Goal: Task Accomplishment & Management: Use online tool/utility

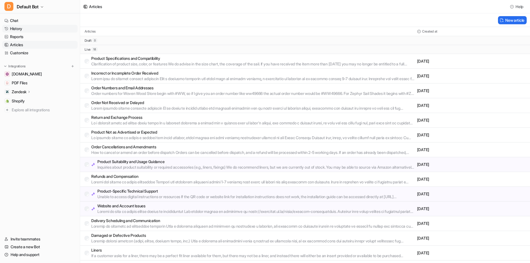
click at [34, 29] on link "History" at bounding box center [39, 29] width 75 height 8
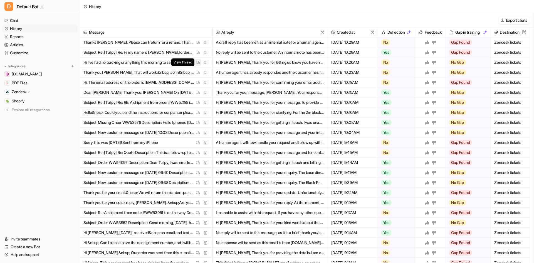
click at [196, 63] on img at bounding box center [198, 62] width 4 height 4
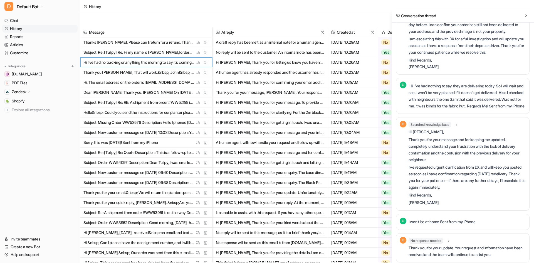
scroll to position [595, 0]
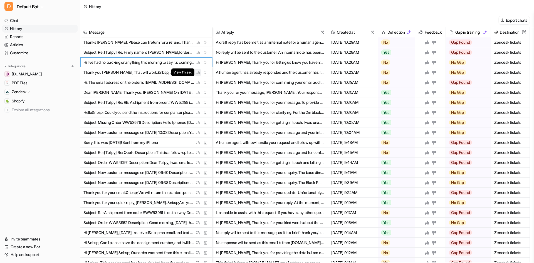
click at [199, 71] on img at bounding box center [198, 72] width 4 height 4
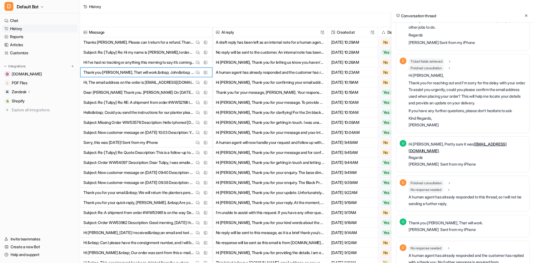
scroll to position [62, 0]
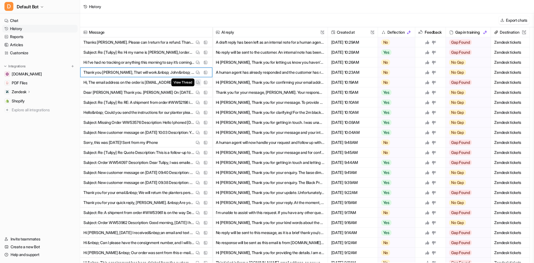
click at [198, 84] on img at bounding box center [198, 82] width 4 height 4
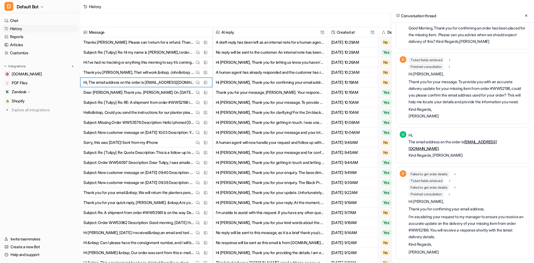
scroll to position [37, 0]
click at [201, 92] on button "View Thread" at bounding box center [197, 92] width 7 height 7
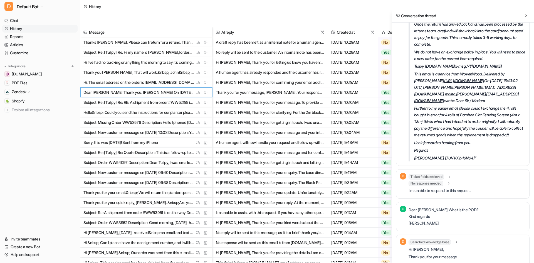
scroll to position [390, 0]
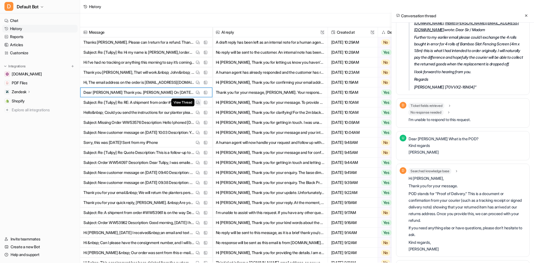
click at [199, 102] on img at bounding box center [198, 102] width 4 height 4
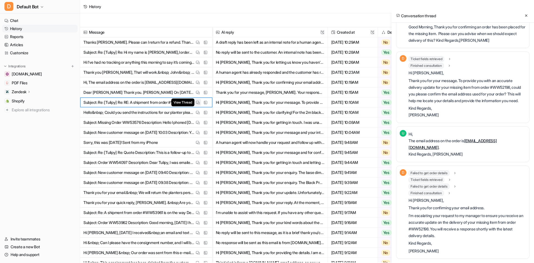
scroll to position [37, 0]
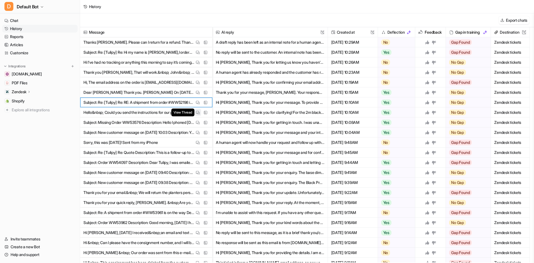
click at [196, 111] on img at bounding box center [198, 112] width 4 height 4
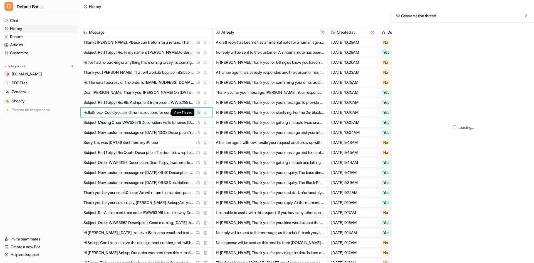
scroll to position [31, 0]
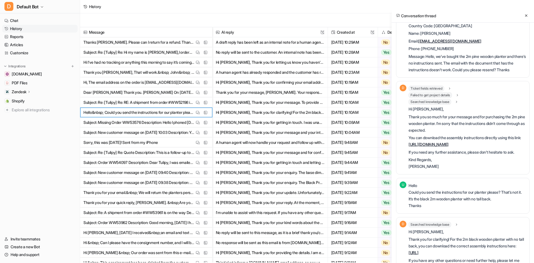
click at [449, 142] on link "https://cdn.shopify.com/s/files/1/0657/4751/7677/files/Wooden_Planter_Trellis_I…" at bounding box center [429, 144] width 40 height 5
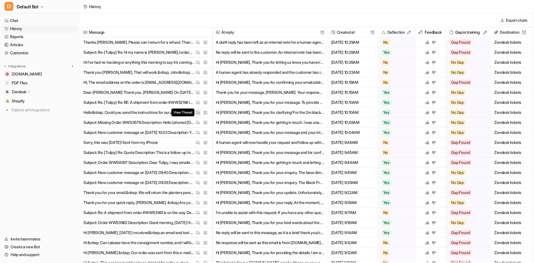
click at [198, 112] on img at bounding box center [198, 112] width 4 height 4
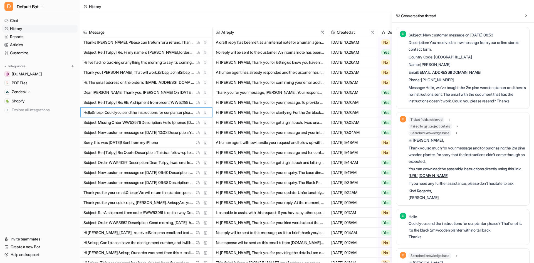
scroll to position [69, 0]
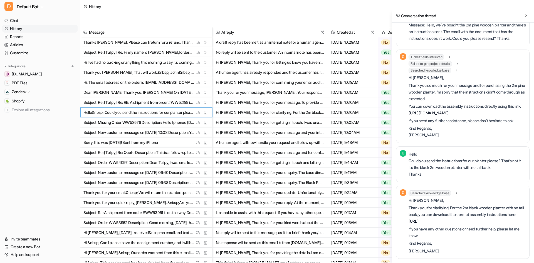
click at [419, 223] on link "[URL]" at bounding box center [414, 221] width 10 height 5
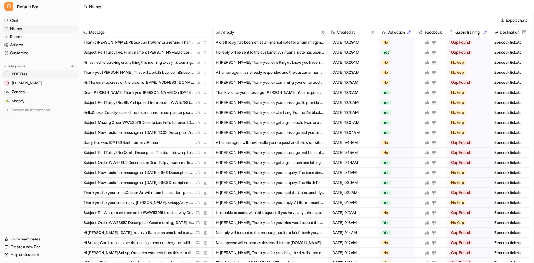
click at [36, 71] on link "PDF Files" at bounding box center [39, 74] width 75 height 8
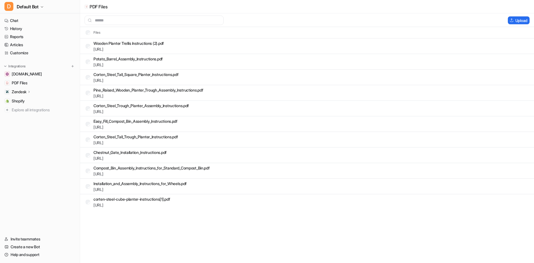
drag, startPoint x: 533, startPoint y: 57, endPoint x: 158, endPoint y: 228, distance: 412.7
click at [158, 228] on div "PDF Files Upload Files Wooden Planter Trellis Instructions (2).pdf https://dash…" at bounding box center [267, 131] width 534 height 263
click at [514, 20] on button "Upload" at bounding box center [519, 20] width 22 height 8
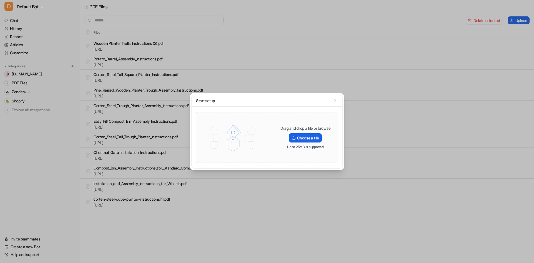
click at [300, 136] on label "Choose a file" at bounding box center [305, 137] width 33 height 9
click at [0, 0] on input "Choose a file" at bounding box center [0, 0] width 0 height 0
click at [333, 101] on button "button" at bounding box center [335, 101] width 6 height 6
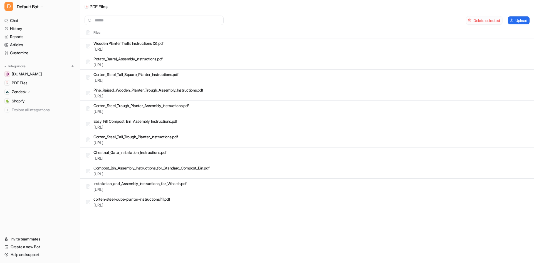
click at [477, 22] on button "Delete selected" at bounding box center [484, 20] width 36 height 8
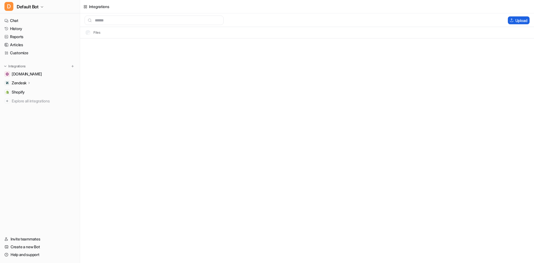
click at [520, 16] on button "Upload" at bounding box center [519, 20] width 22 height 8
click at [513, 20] on button "Upload" at bounding box center [519, 20] width 22 height 8
click at [527, 18] on button "Upload" at bounding box center [519, 20] width 22 height 8
click at [65, 220] on div "2 tasks completed" at bounding box center [40, 221] width 74 height 10
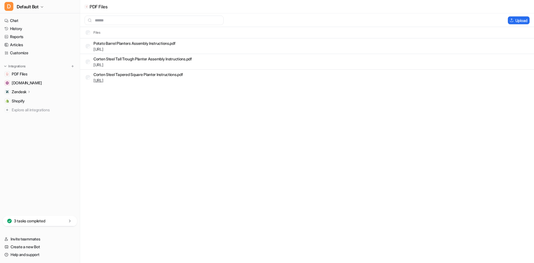
click at [103, 82] on link "https://dashboard.eesel.ai/.../Corten%20Steel%20Tapered%20Square%20Planter%20In…" at bounding box center [98, 80] width 10 height 5
click at [523, 18] on button "Upload" at bounding box center [519, 20] width 22 height 8
click at [510, 22] on img at bounding box center [512, 20] width 4 height 4
click at [510, 19] on img at bounding box center [512, 20] width 4 height 4
click at [521, 20] on button "Upload" at bounding box center [519, 20] width 22 height 8
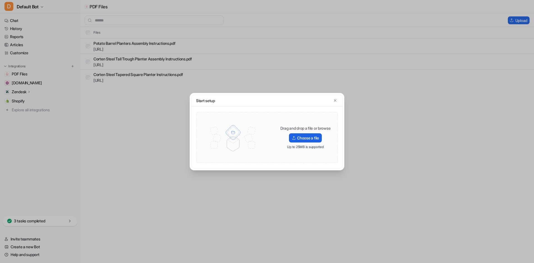
click at [310, 139] on label "Choose a file" at bounding box center [305, 137] width 33 height 9
click at [0, 0] on input "Choose a file" at bounding box center [0, 0] width 0 height 0
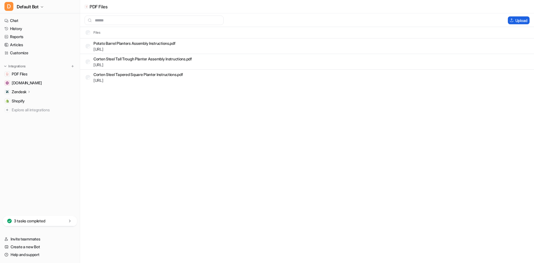
click at [514, 18] on button "Upload" at bounding box center [519, 20] width 22 height 8
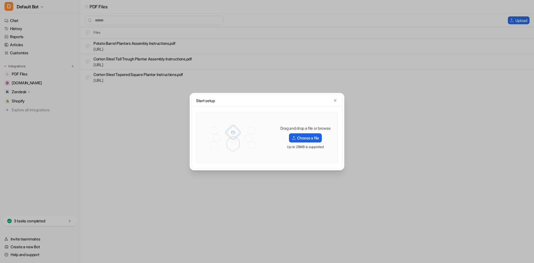
click at [311, 138] on label "Choose a file" at bounding box center [305, 137] width 33 height 9
click at [0, 0] on input "Choose a file" at bounding box center [0, 0] width 0 height 0
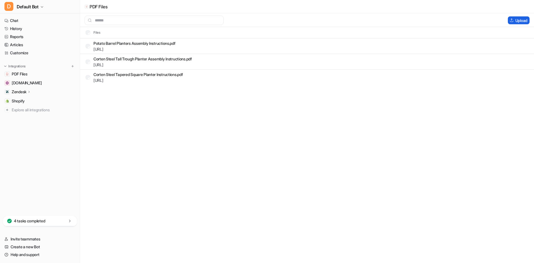
click at [515, 18] on button "Upload" at bounding box center [519, 20] width 22 height 8
click at [514, 21] on button "Upload" at bounding box center [519, 20] width 22 height 8
click at [526, 18] on button "Upload" at bounding box center [519, 20] width 22 height 8
click at [515, 18] on button "Upload" at bounding box center [519, 20] width 22 height 8
click at [47, 222] on div "5 tasks completed" at bounding box center [40, 221] width 74 height 10
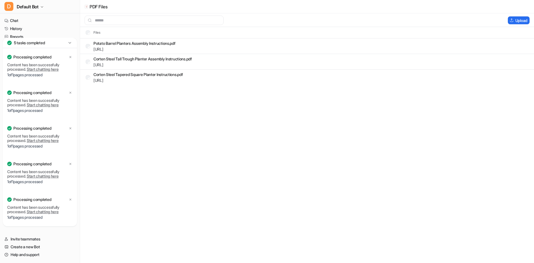
click at [141, 201] on div "PDF Files Upload Files Potato Barrel Planters Assembly Instructions.pdf https:/…" at bounding box center [267, 131] width 534 height 263
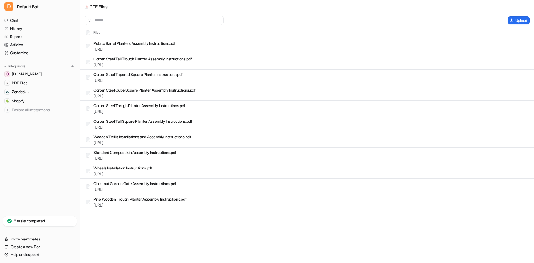
click at [366, 256] on div "PDF Files Upload Files Potato Barrel Planters Assembly Instructions.pdf [URL] C…" at bounding box center [267, 131] width 534 height 263
